Goal: Check status: Check status

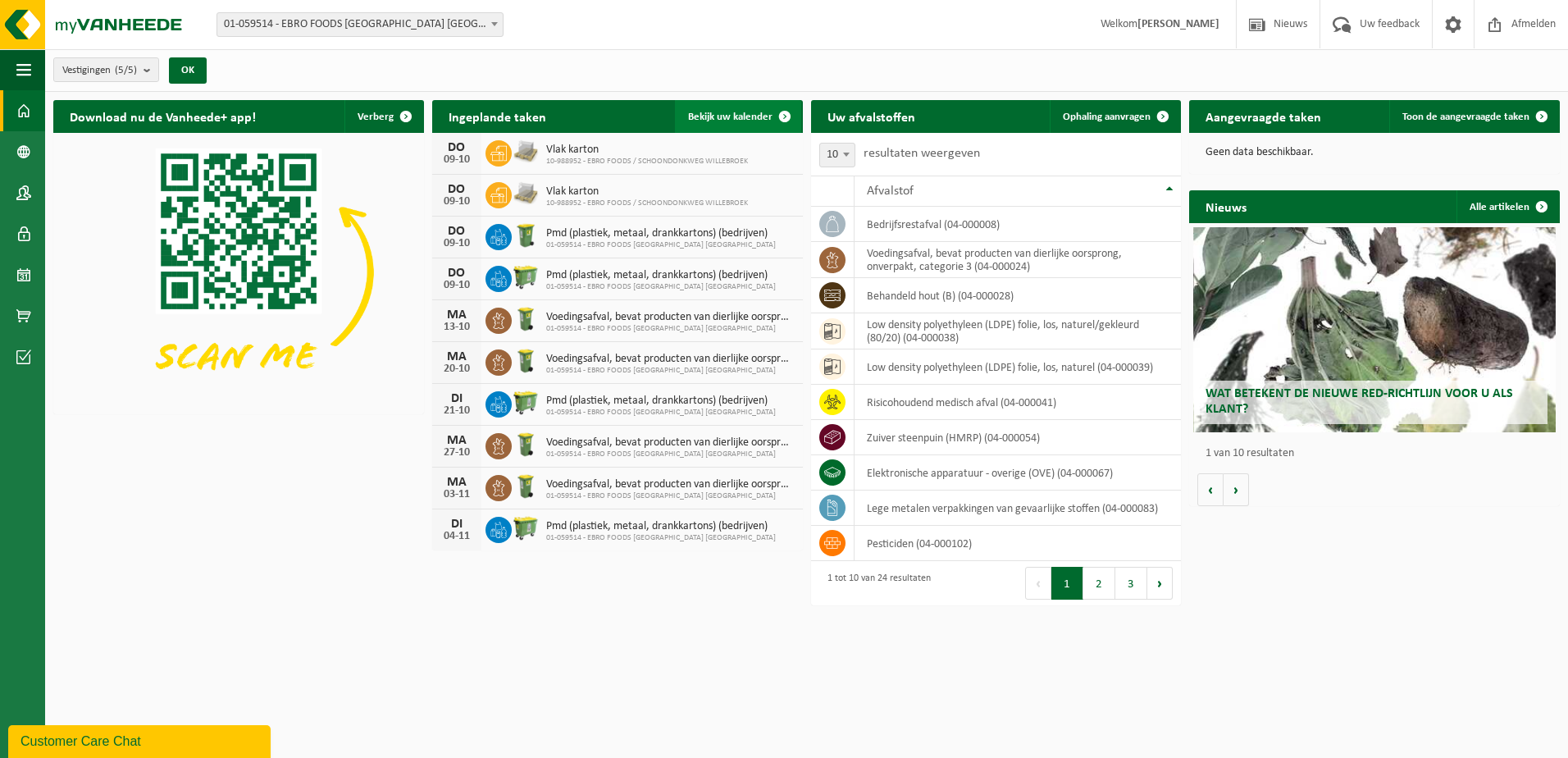
click at [746, 112] on span "Bekijk uw kalender" at bounding box center [730, 116] width 84 height 10
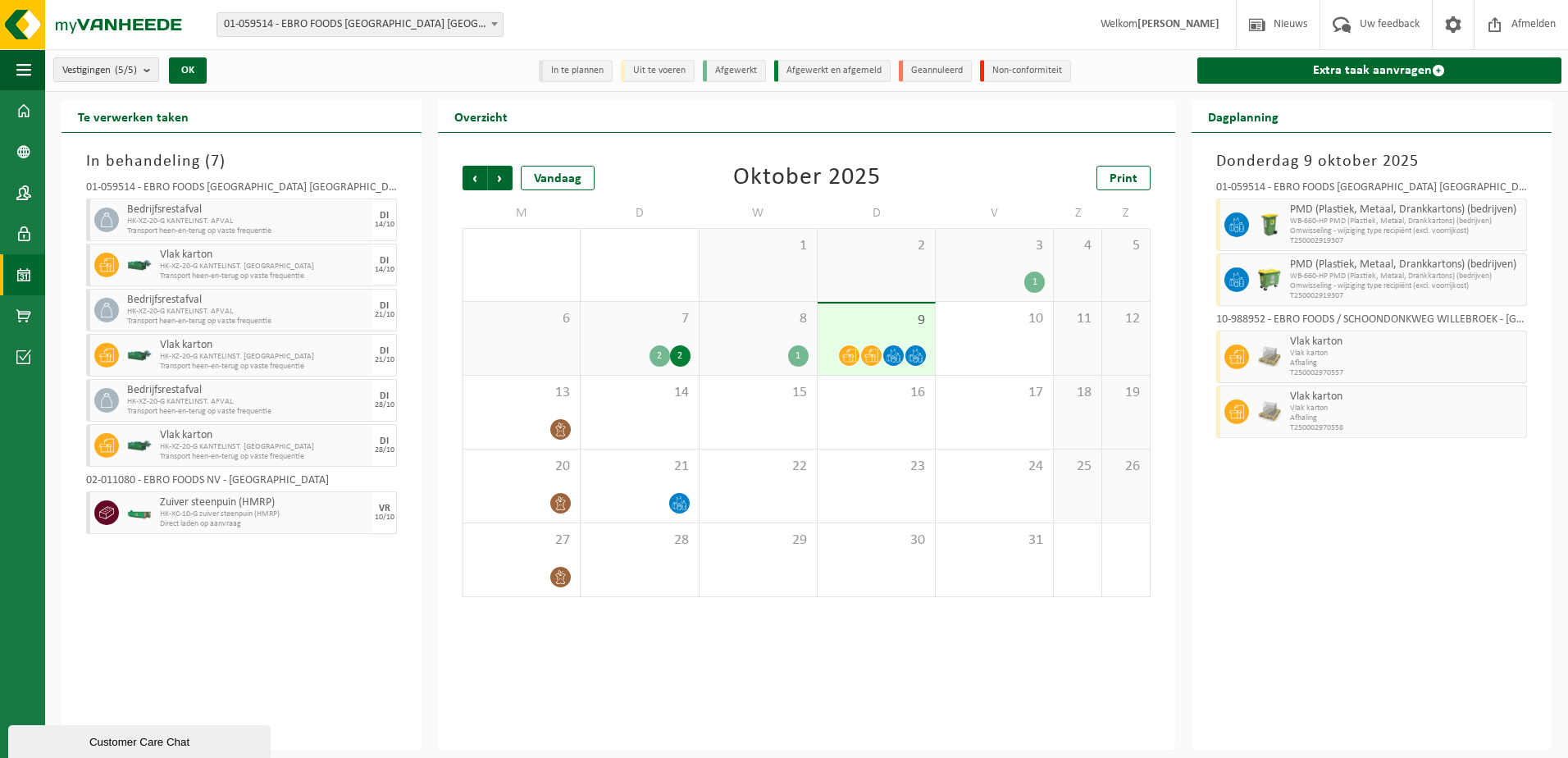
click at [1344, 283] on span "Omwisseling - wijziging type recipiënt (excl. voorrijkost)" at bounding box center [1406, 286] width 232 height 10
drag, startPoint x: 1344, startPoint y: 283, endPoint x: 1306, endPoint y: 269, distance: 40.5
click at [1306, 269] on span "PMD (Plastiek, Metaal, Drankkartons) (bedrijven)" at bounding box center [1406, 265] width 232 height 13
